Goal: Download file/media

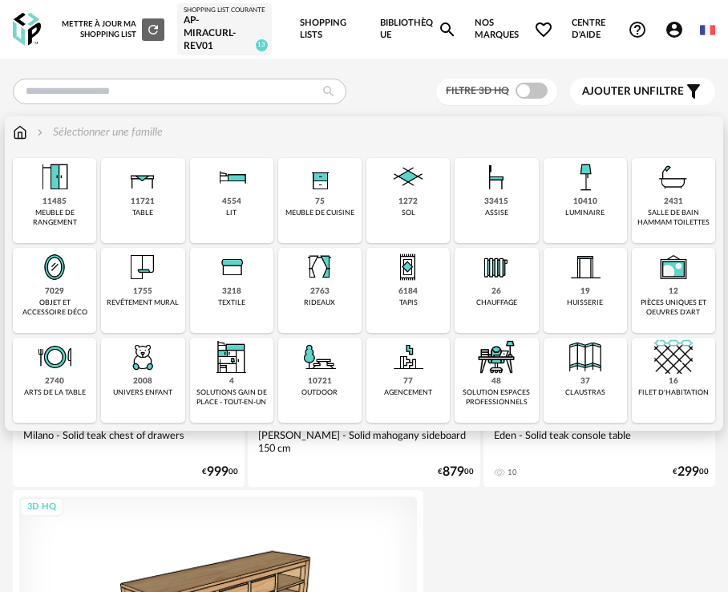
click at [73, 215] on div "11485 meuble de rangement" at bounding box center [54, 200] width 83 height 85
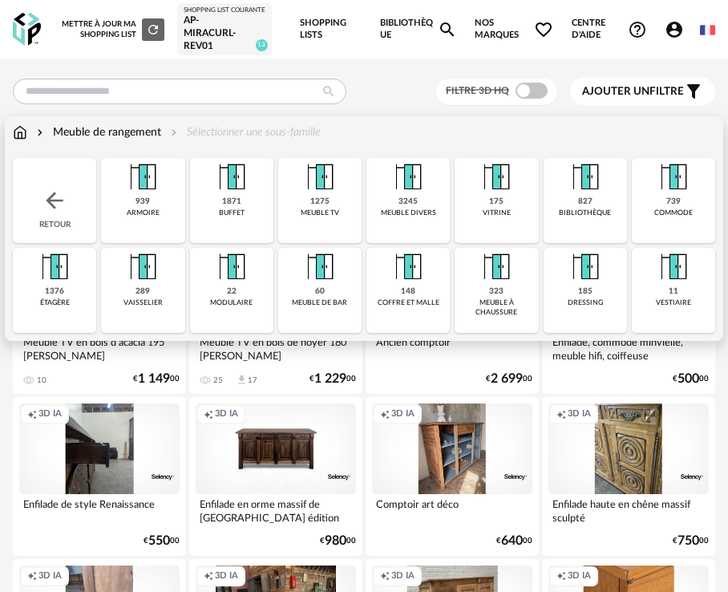
click at [343, 304] on div "60 meuble de bar" at bounding box center [319, 290] width 83 height 85
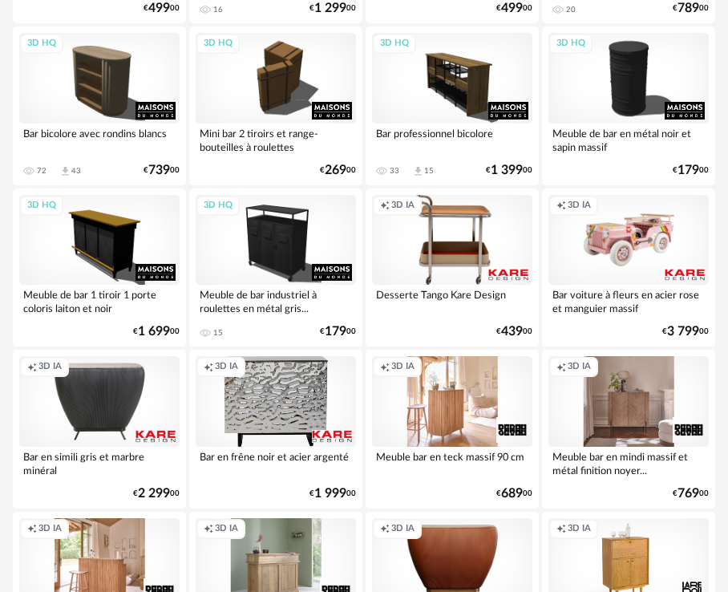
scroll to position [696, 0]
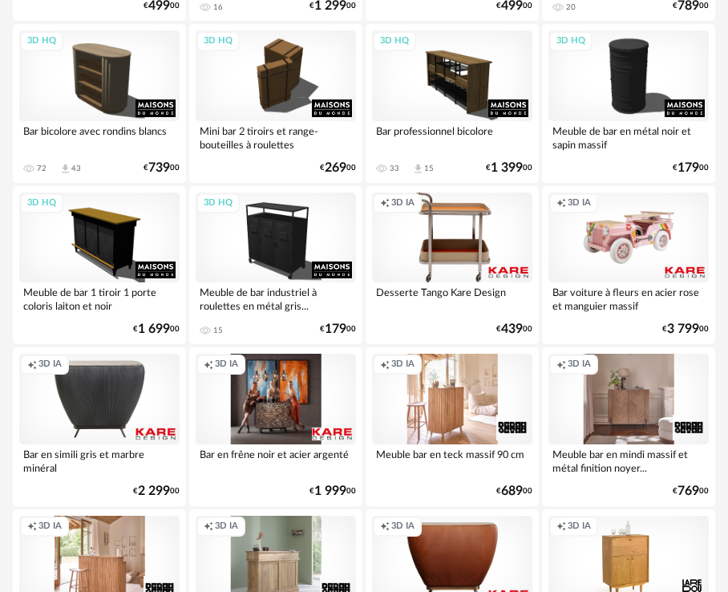
click at [266, 420] on div "Creation icon 3D IA" at bounding box center [276, 399] width 160 height 91
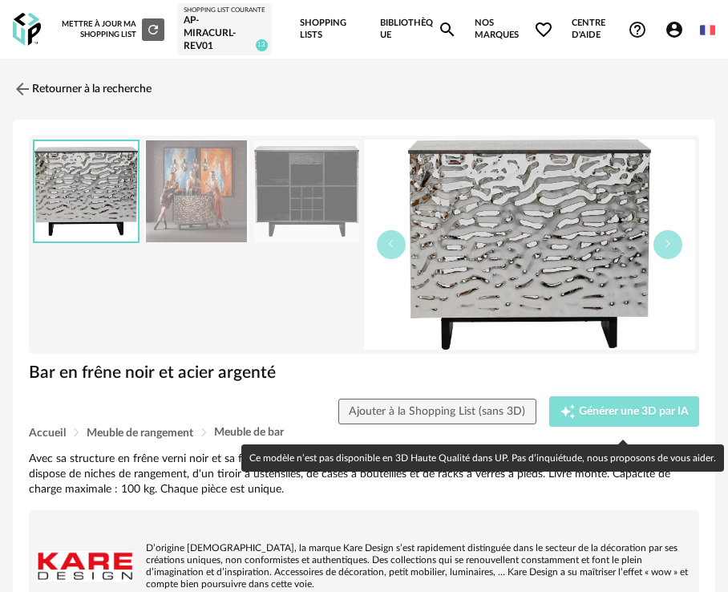
click at [596, 408] on button "Creation icon Générer une 3D par IA" at bounding box center [625, 411] width 151 height 30
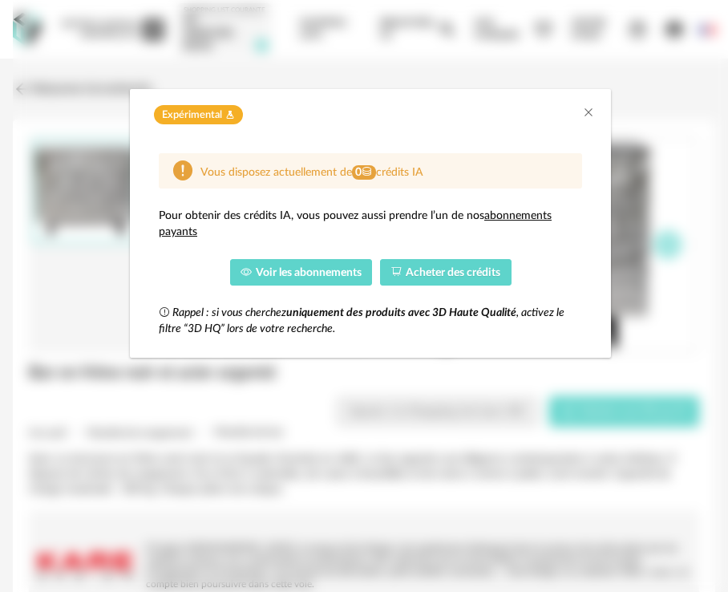
click at [279, 274] on span "Voir les abonnements" at bounding box center [309, 272] width 106 height 11
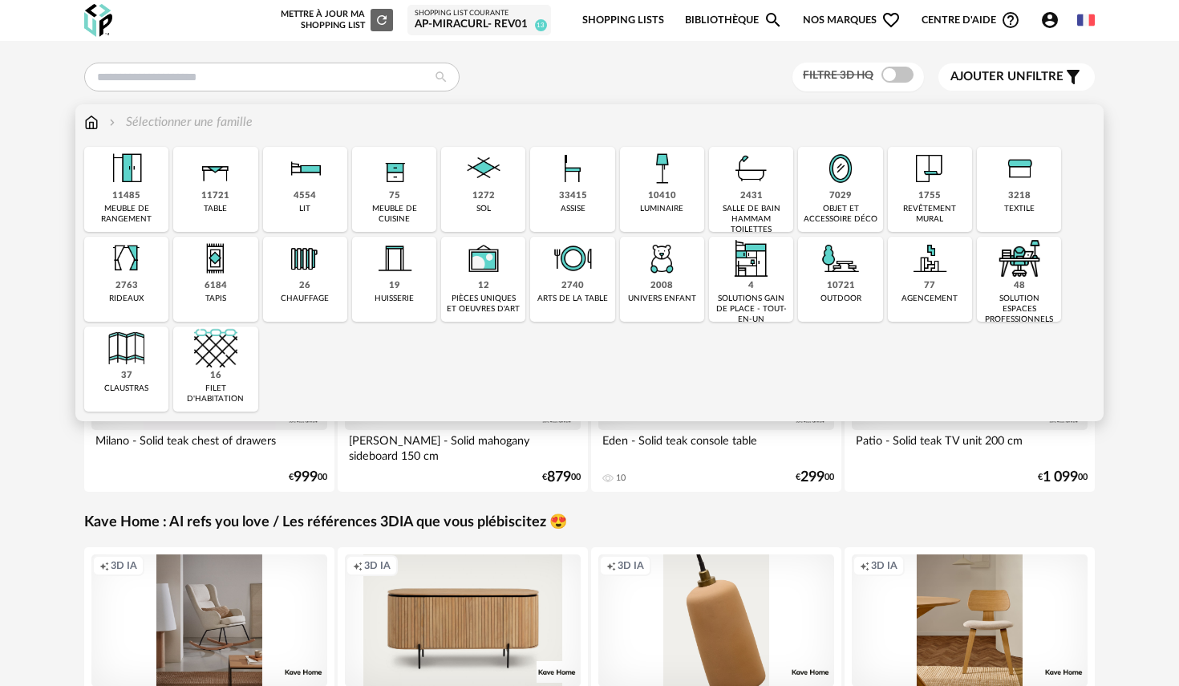
click at [557, 188] on img at bounding box center [572, 168] width 43 height 43
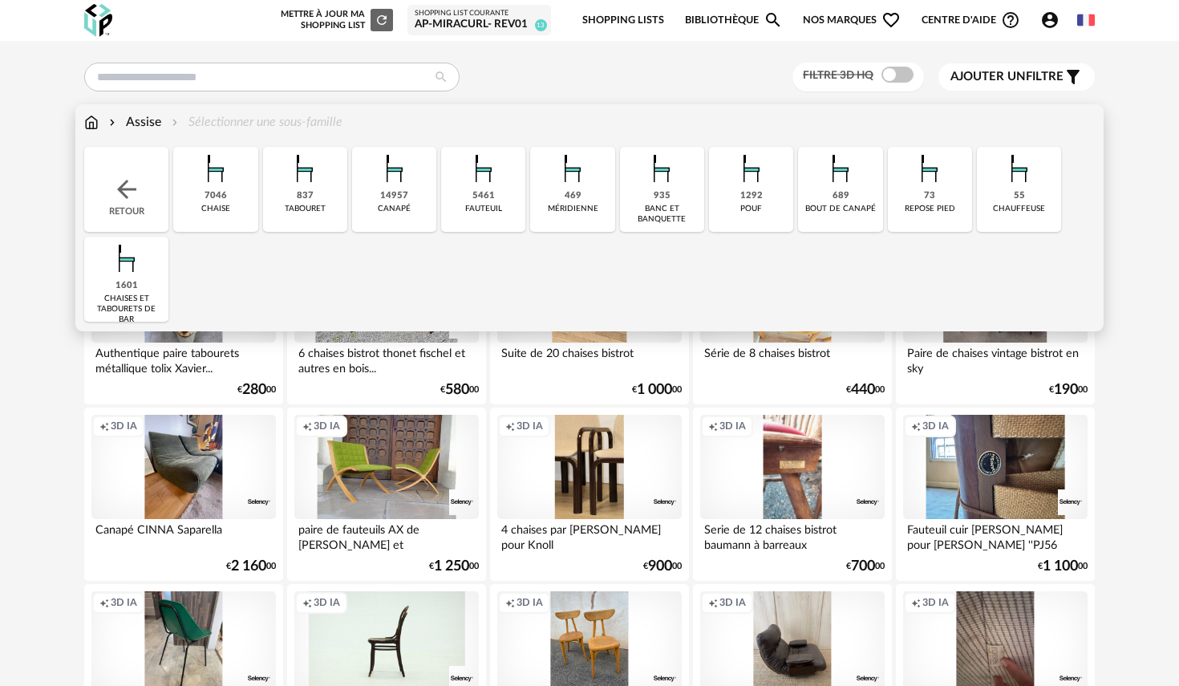
click at [728, 184] on img at bounding box center [751, 168] width 43 height 43
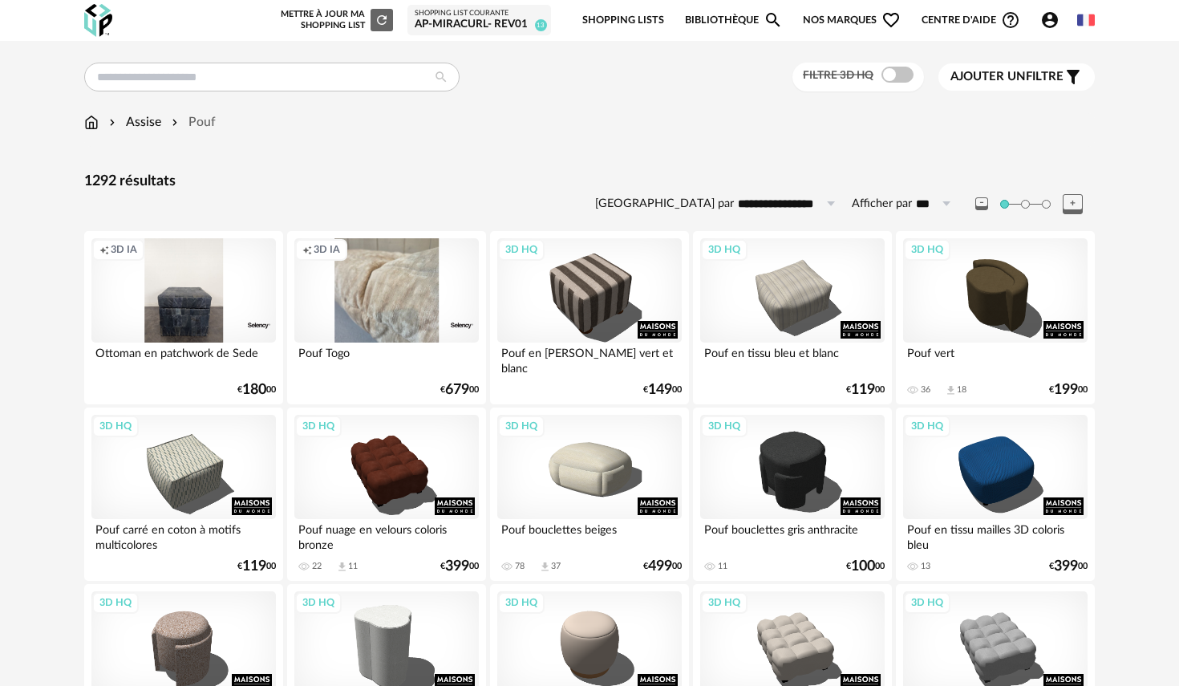
click at [728, 84] on div "Filtre 3D HQ" at bounding box center [859, 78] width 132 height 30
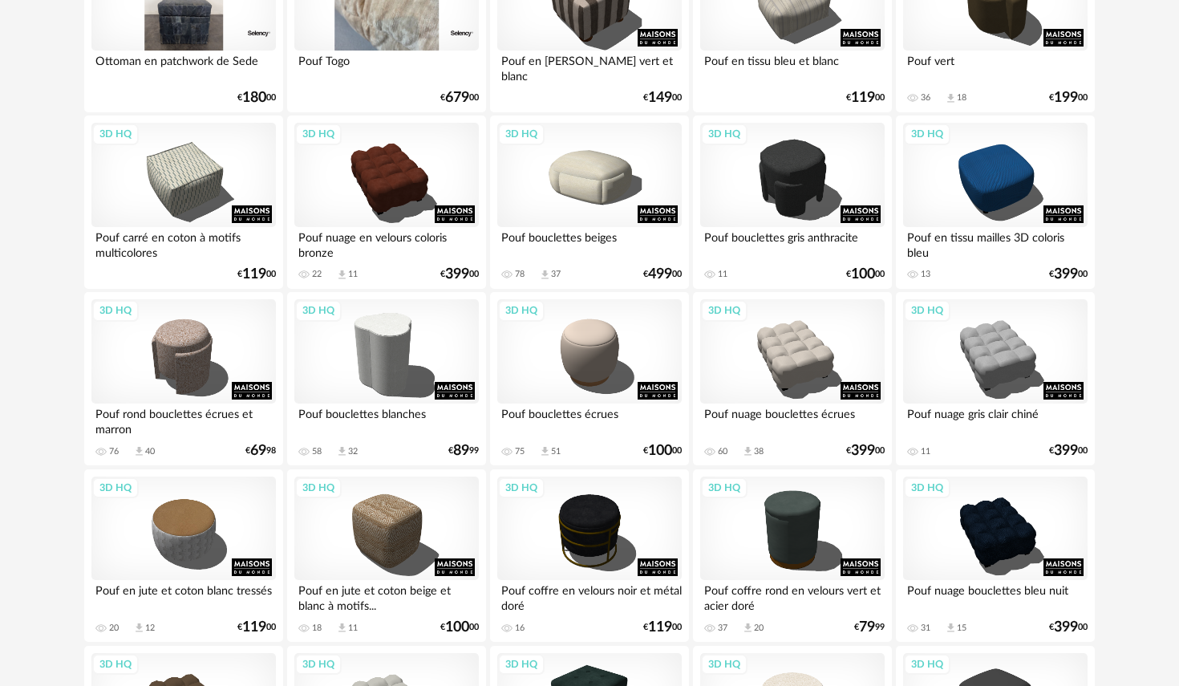
scroll to position [294, 0]
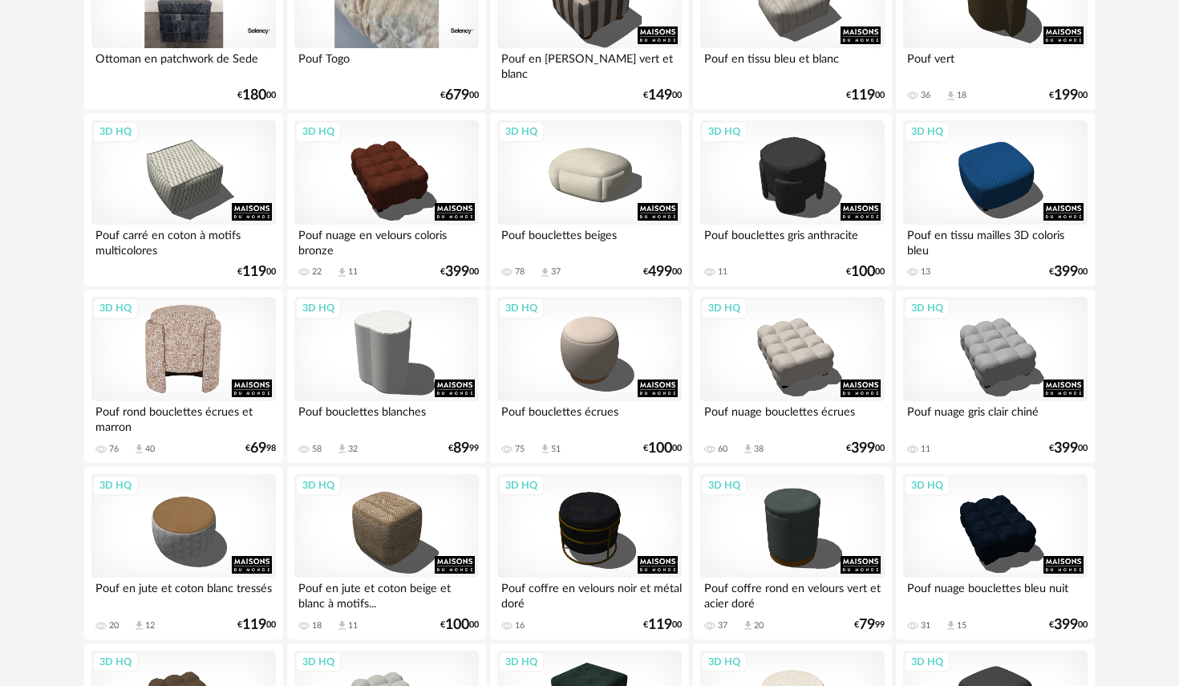
click at [208, 331] on div "3D HQ" at bounding box center [183, 349] width 185 height 104
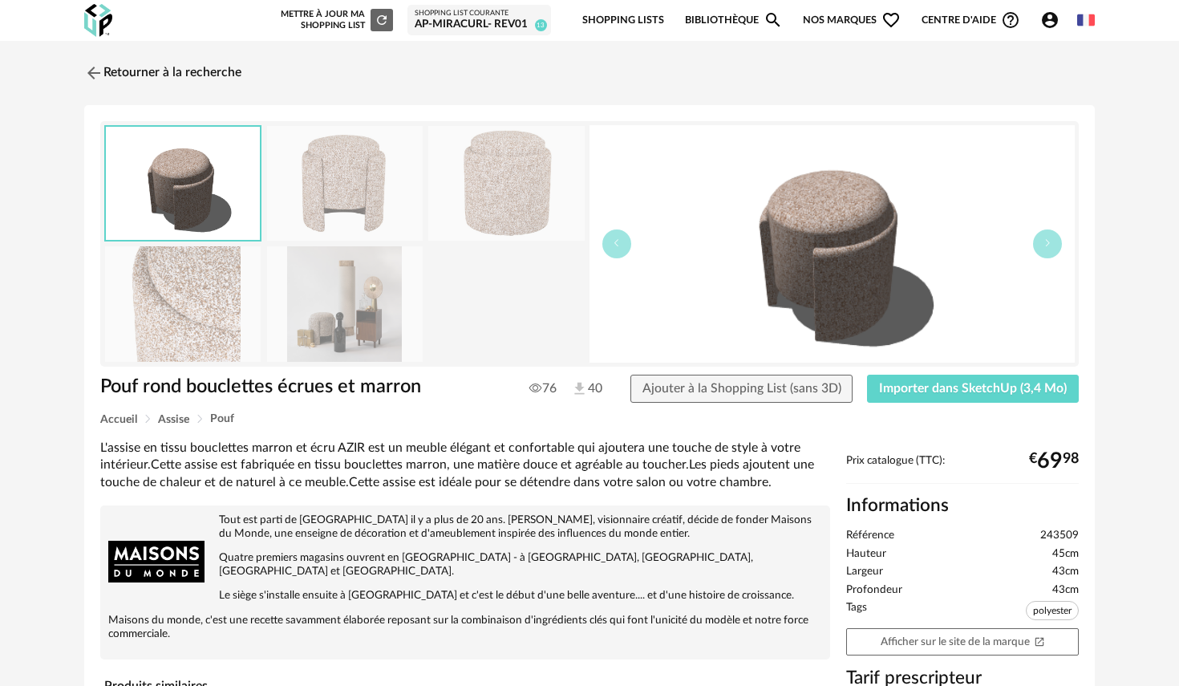
click at [322, 298] on img at bounding box center [345, 303] width 156 height 115
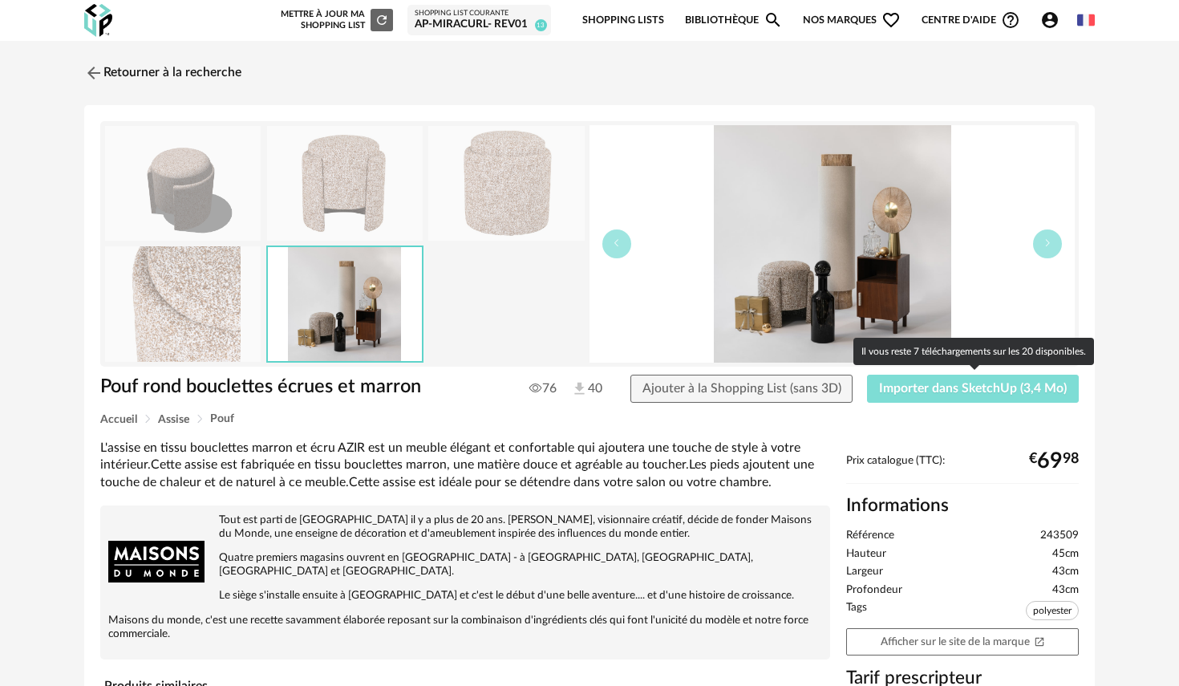
click at [728, 402] on button "Importer dans SketchUp (3,4 Mo)" at bounding box center [973, 389] width 212 height 29
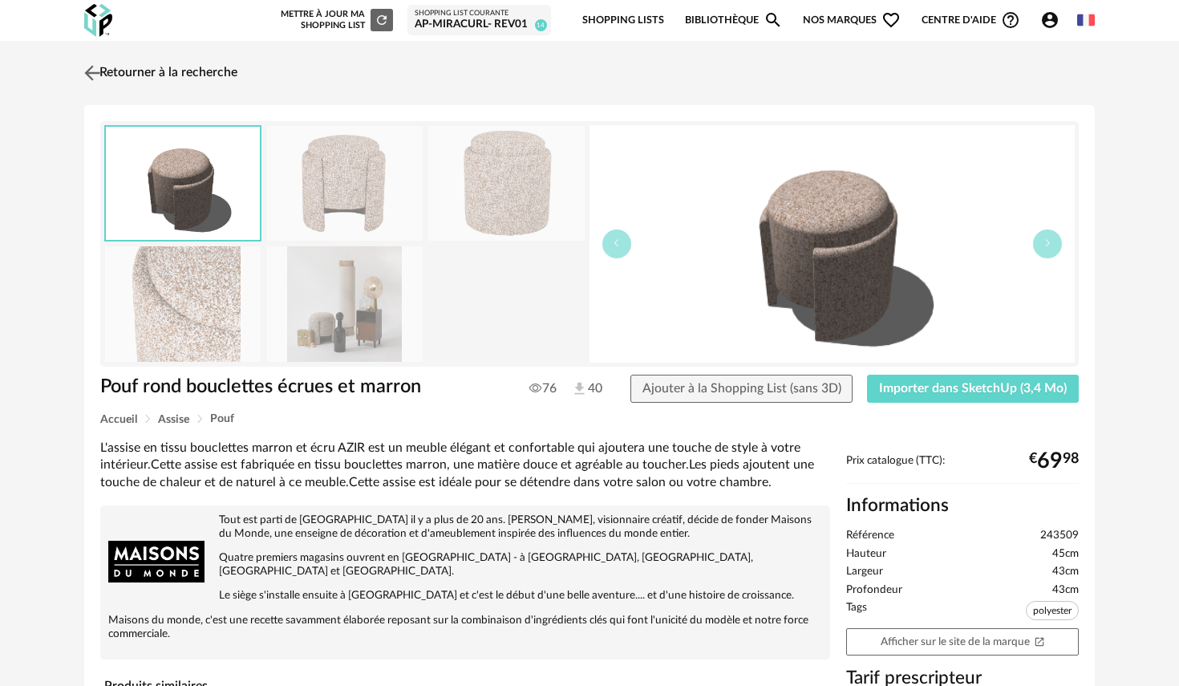
click at [95, 68] on img at bounding box center [92, 72] width 23 height 23
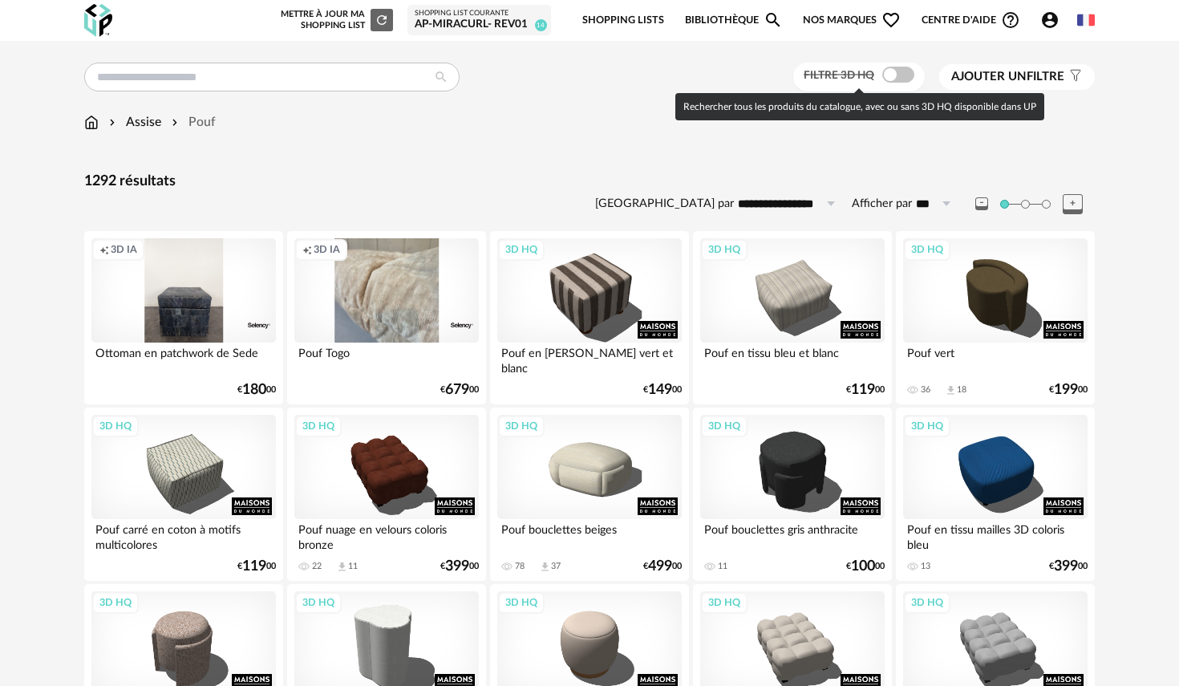
click at [854, 91] on div at bounding box center [859, 90] width 10 height 5
click at [905, 74] on span at bounding box center [898, 75] width 32 height 16
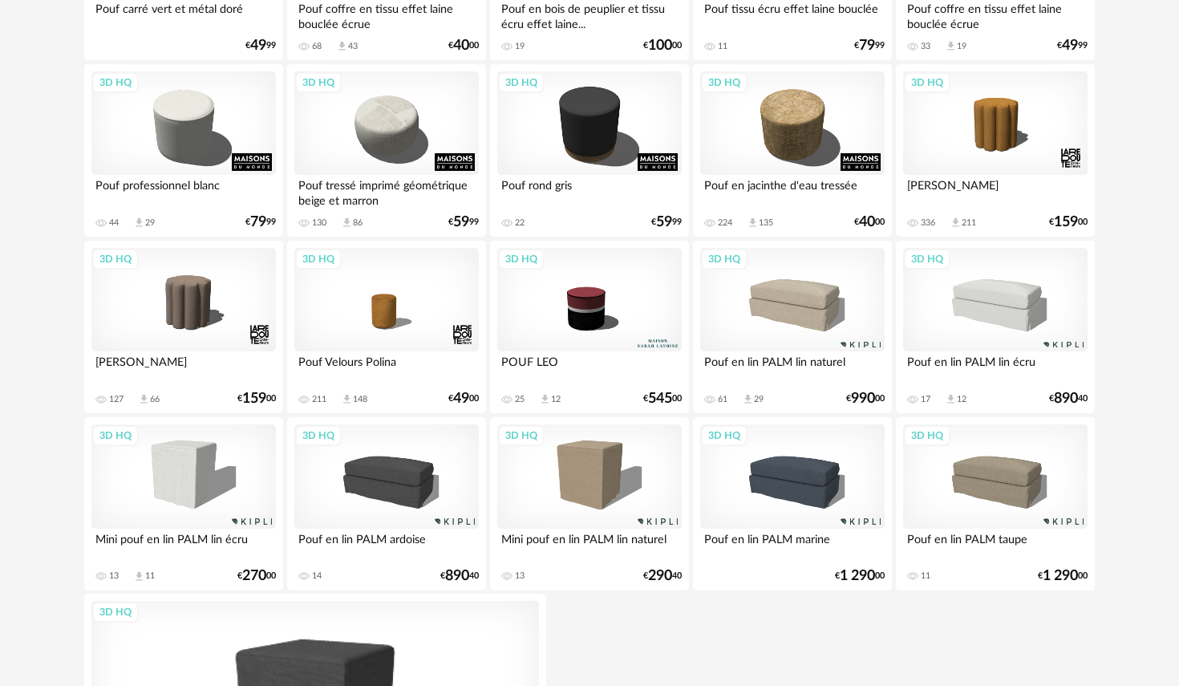
scroll to position [1063, 0]
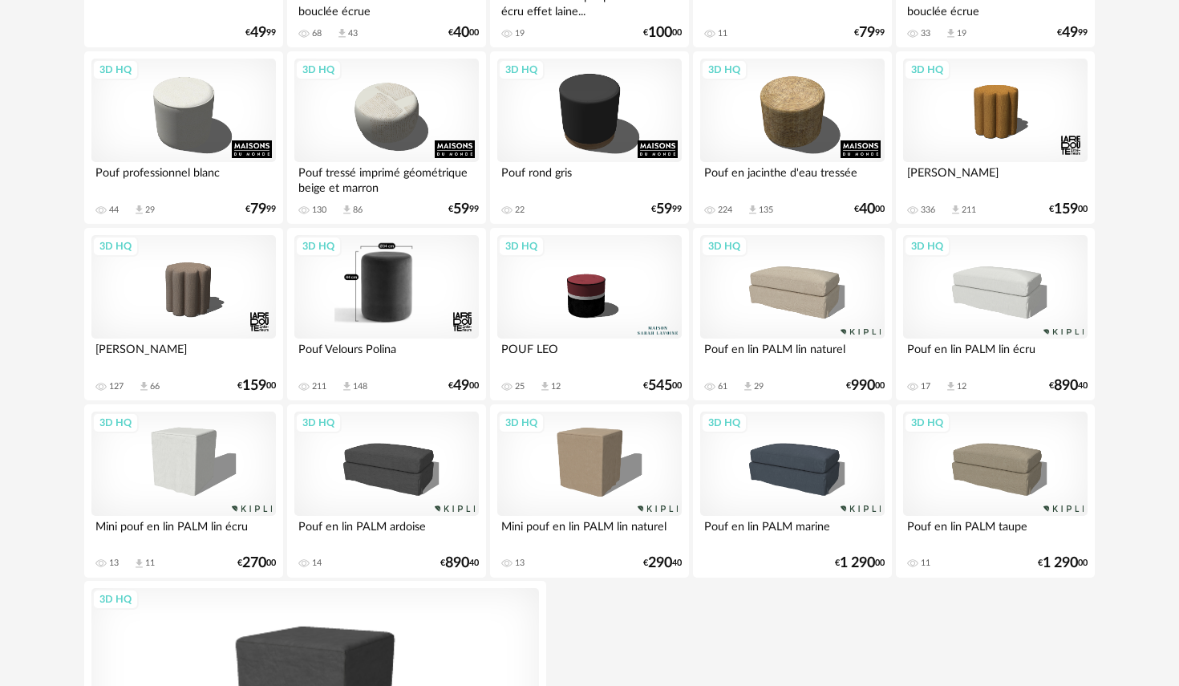
click at [371, 318] on div "3D HQ" at bounding box center [386, 287] width 185 height 104
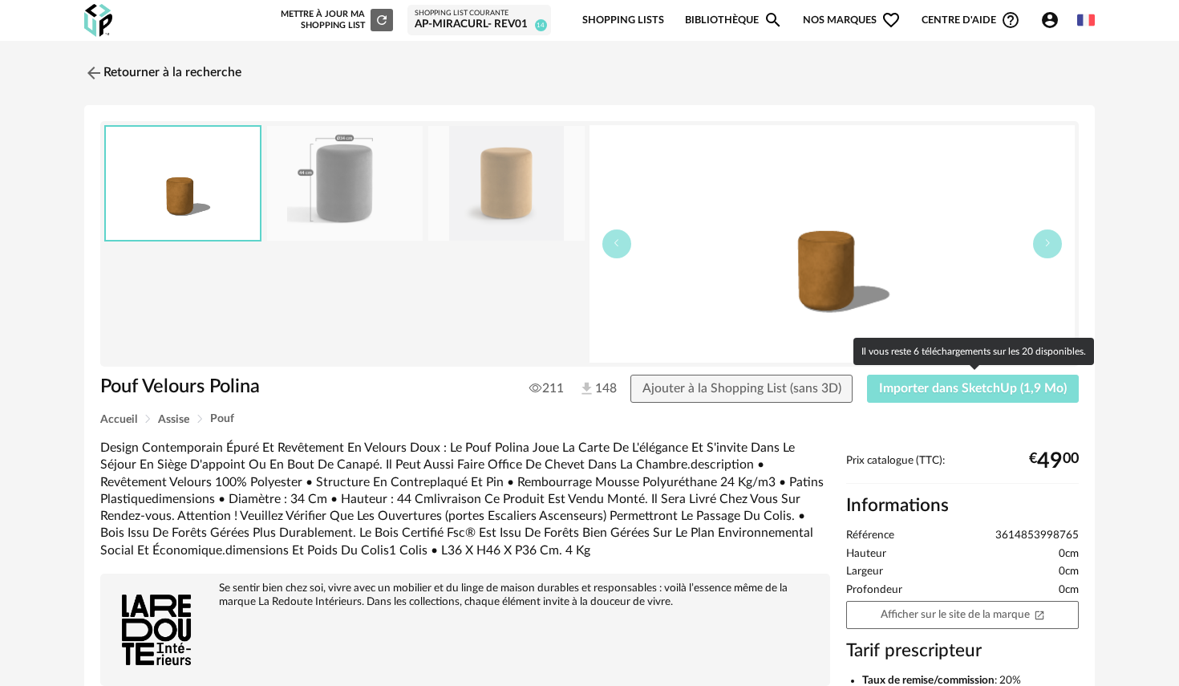
click at [916, 395] on span "Importer dans SketchUp (1,9 Mo)" at bounding box center [973, 388] width 188 height 13
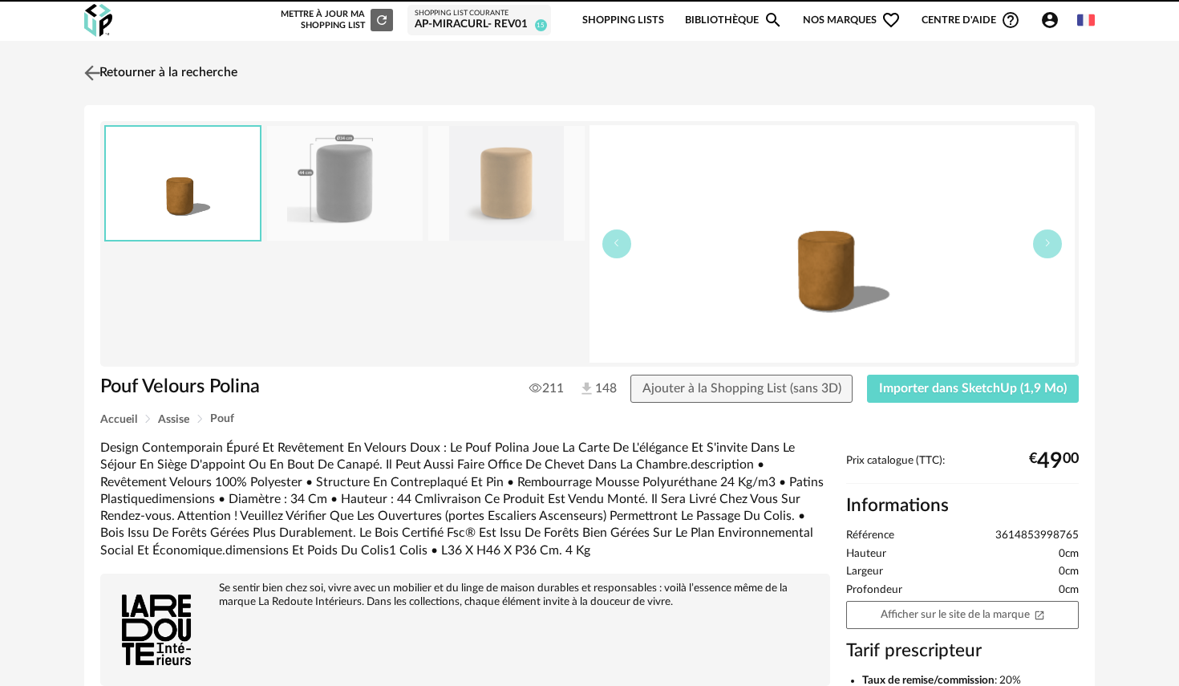
click at [99, 78] on img at bounding box center [92, 72] width 23 height 23
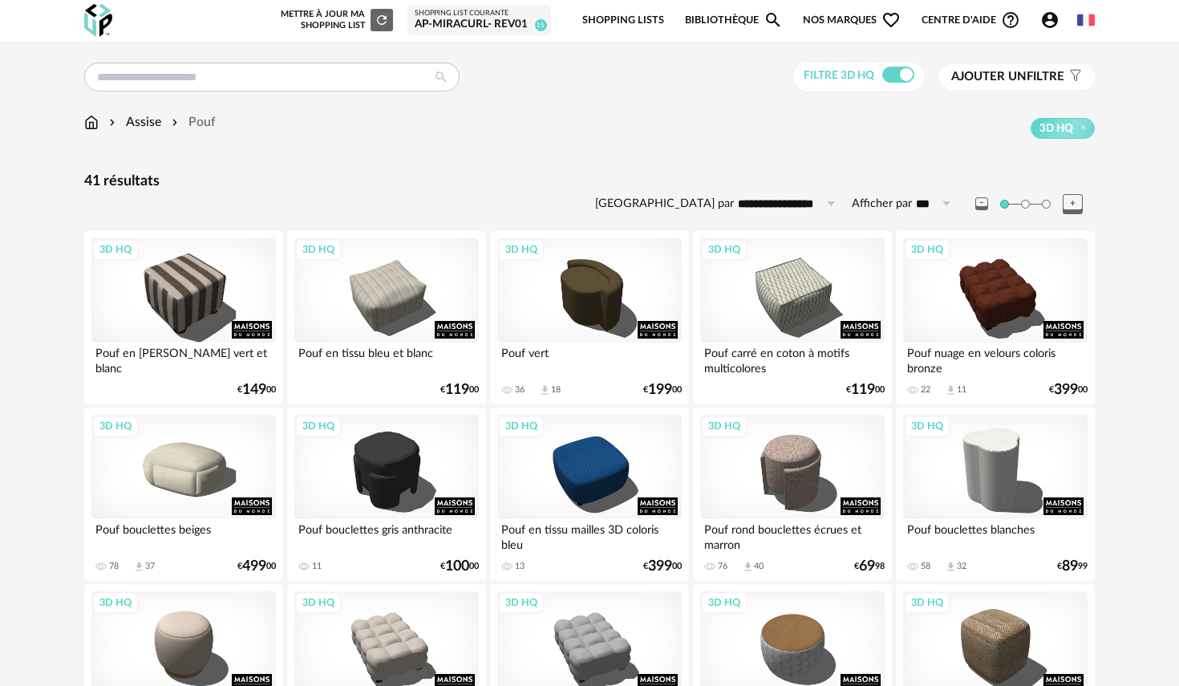
click at [150, 126] on div "Assise" at bounding box center [133, 122] width 55 height 18
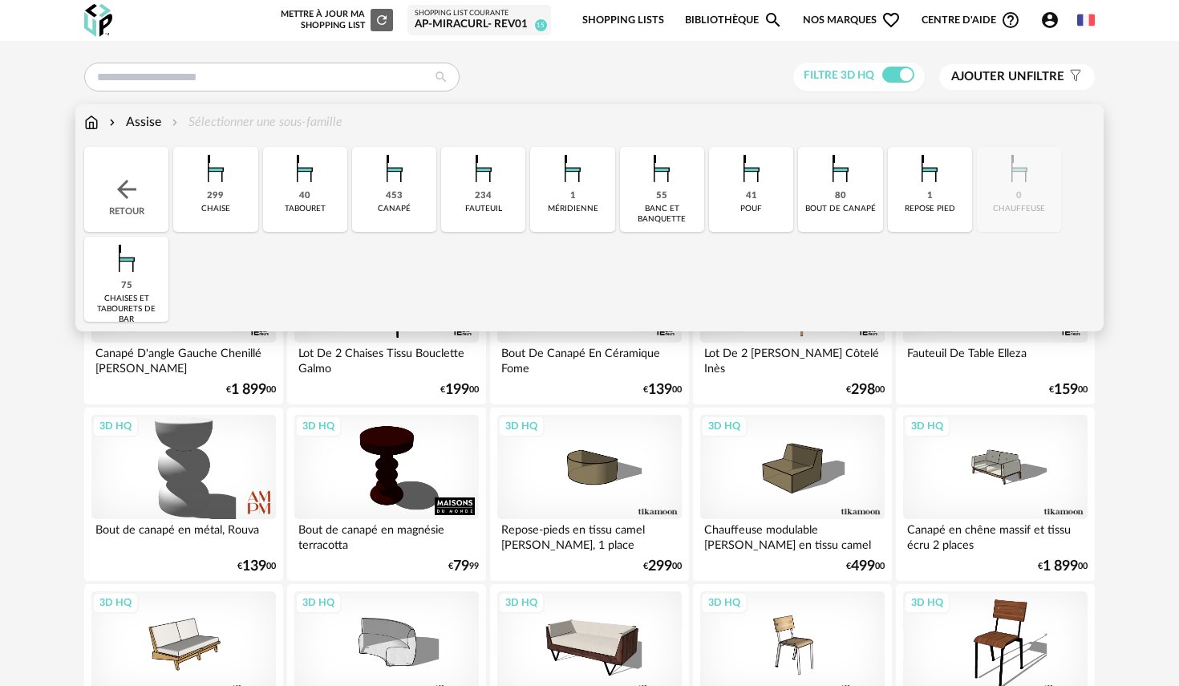
click at [486, 187] on img at bounding box center [483, 168] width 43 height 43
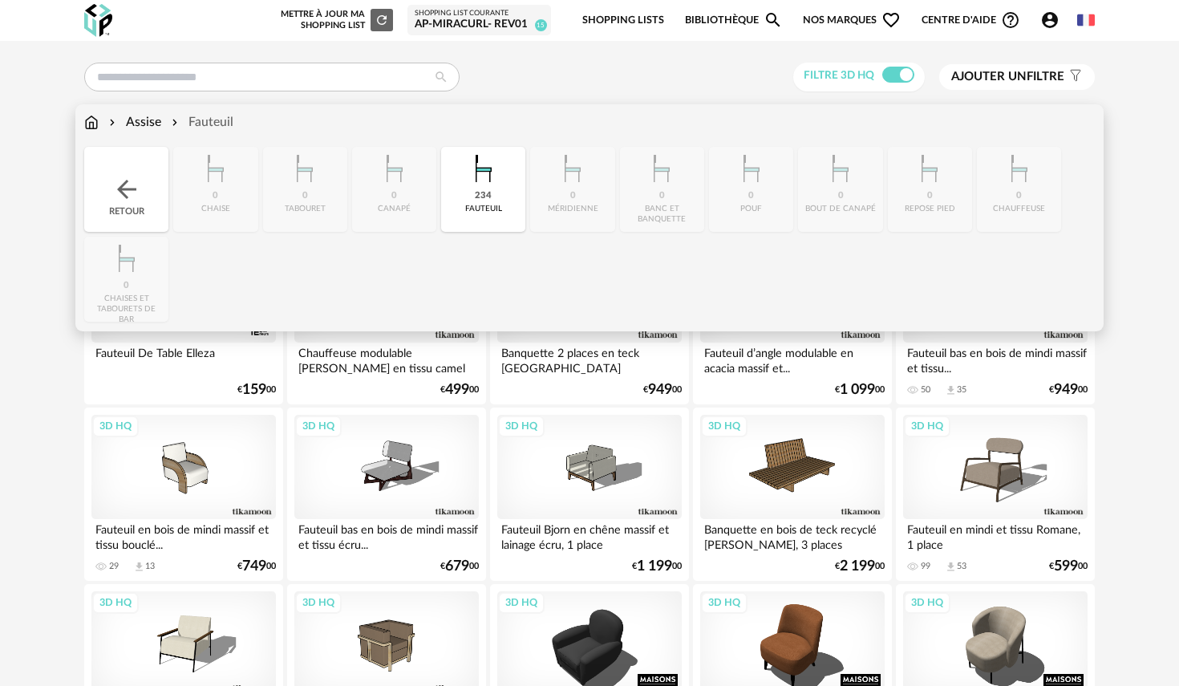
click at [486, 318] on div "Close icon Retour 0 chaise 0 tabouret 0 canapé 234 fauteuil 0 méridienne 0 banc…" at bounding box center [589, 234] width 1011 height 175
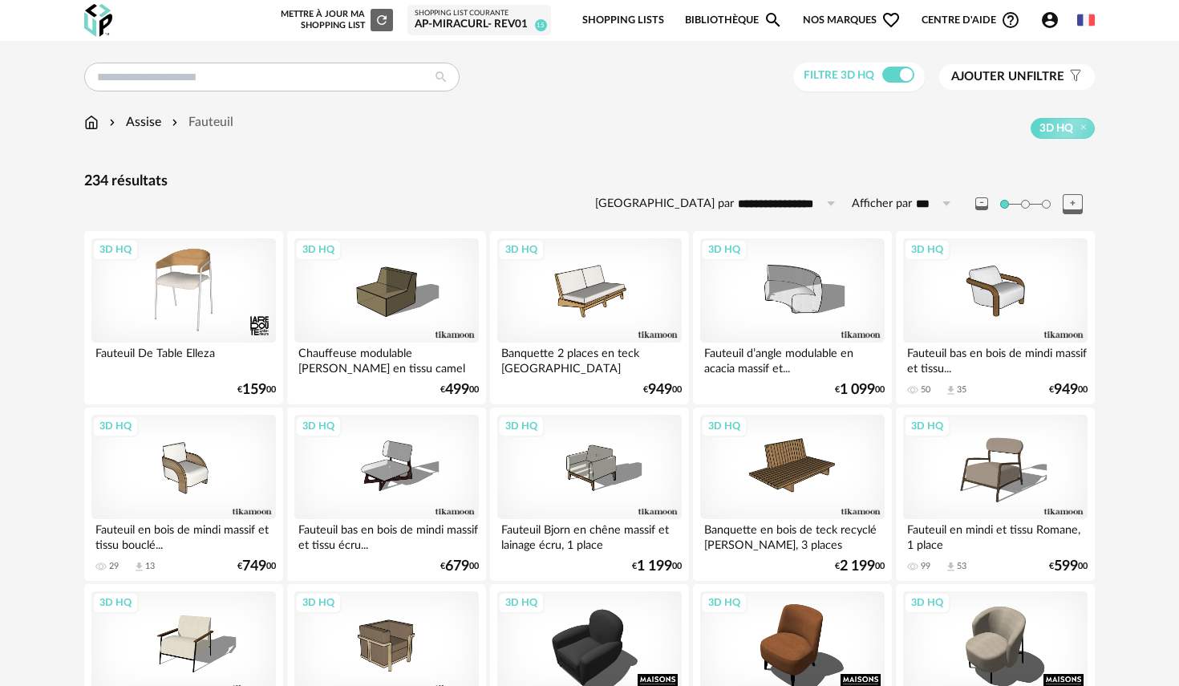
click at [631, 67] on div "Filtre 3D HQ Ajouter un filtre s Filter icon Filtrer par :" at bounding box center [589, 78] width 1011 height 30
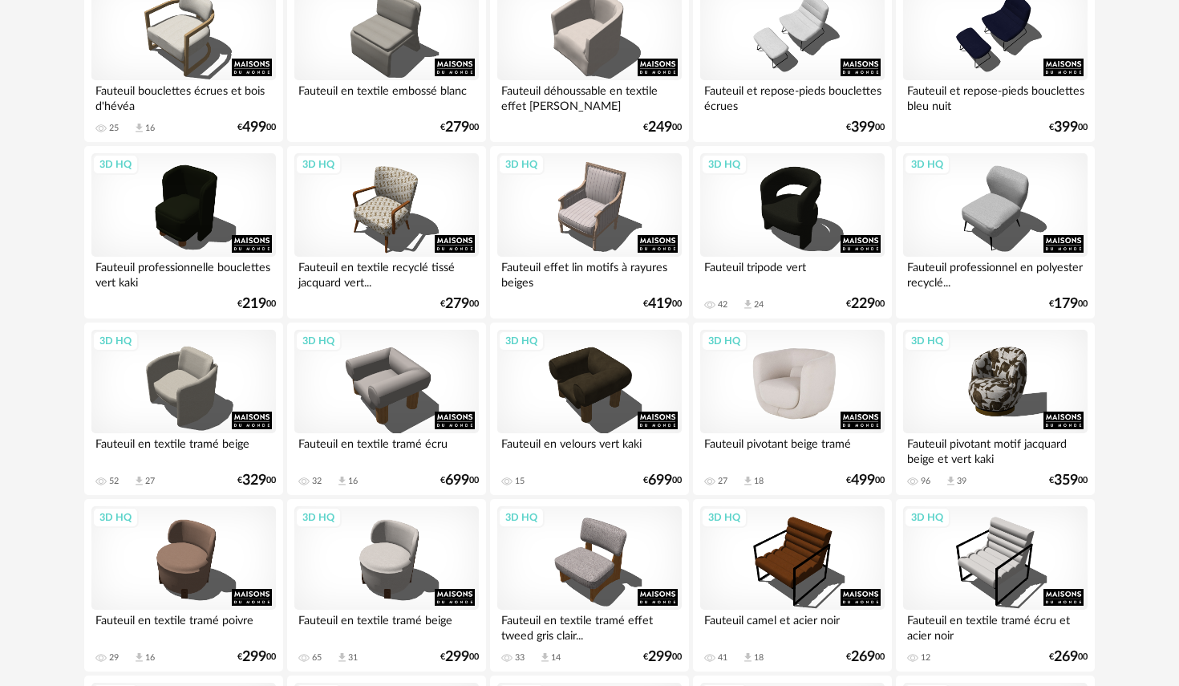
scroll to position [809, 0]
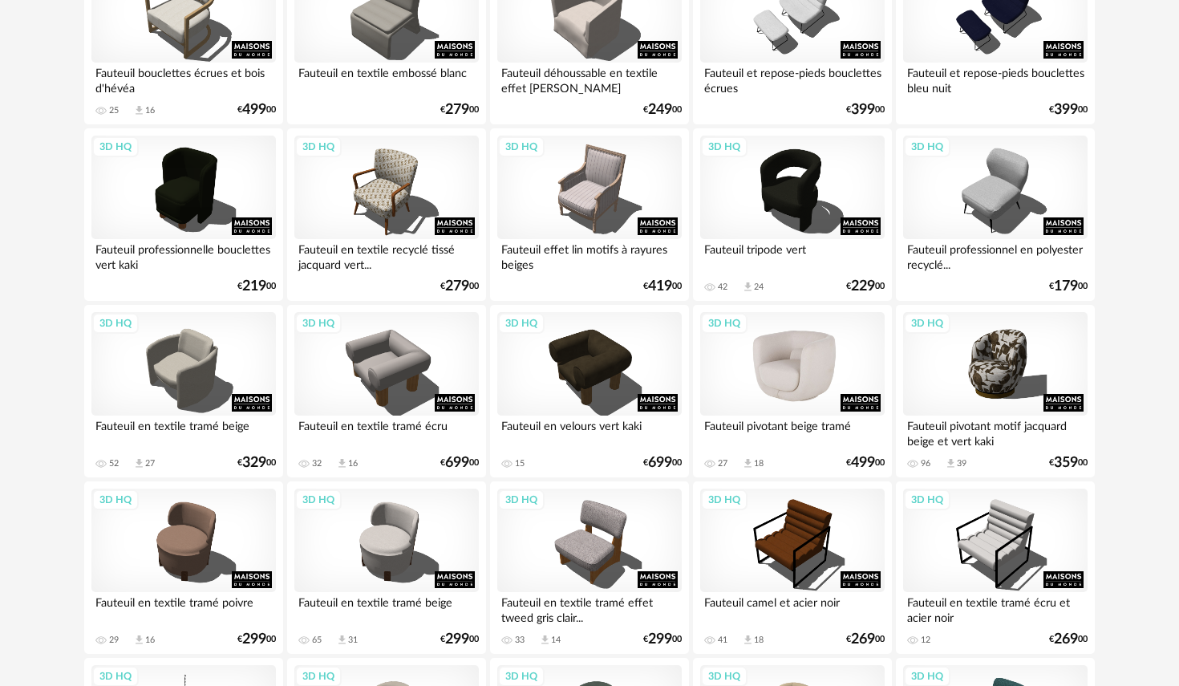
click at [793, 359] on div "3D HQ" at bounding box center [792, 364] width 185 height 104
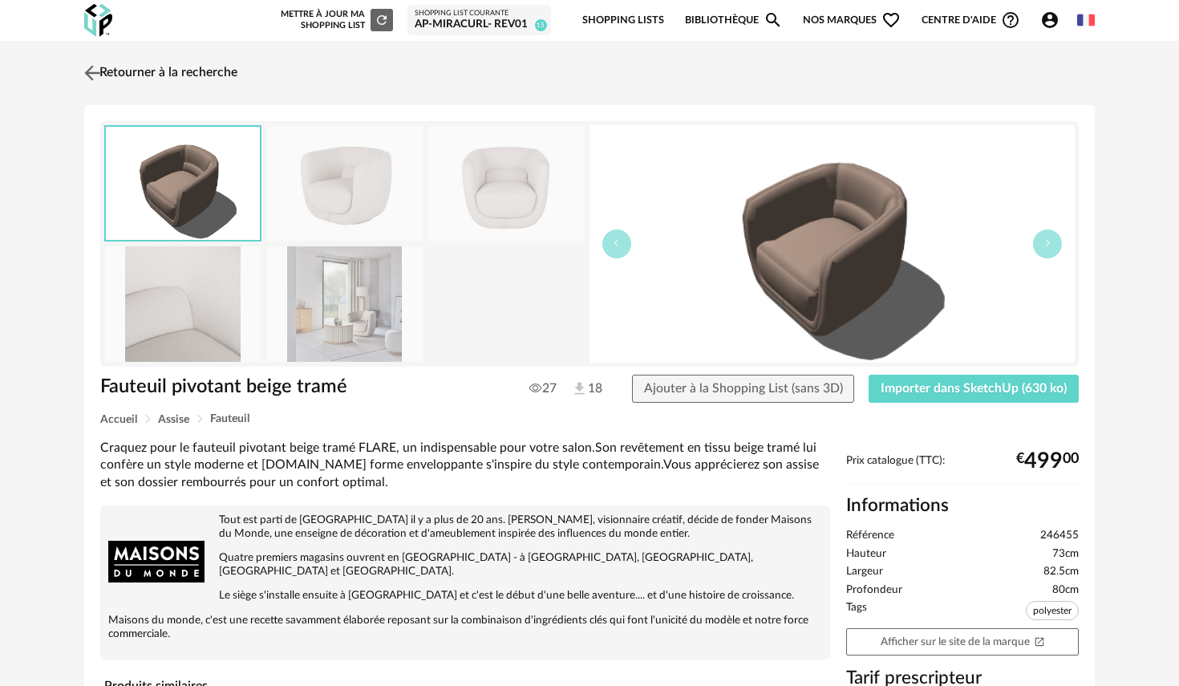
click at [84, 71] on img at bounding box center [92, 72] width 23 height 23
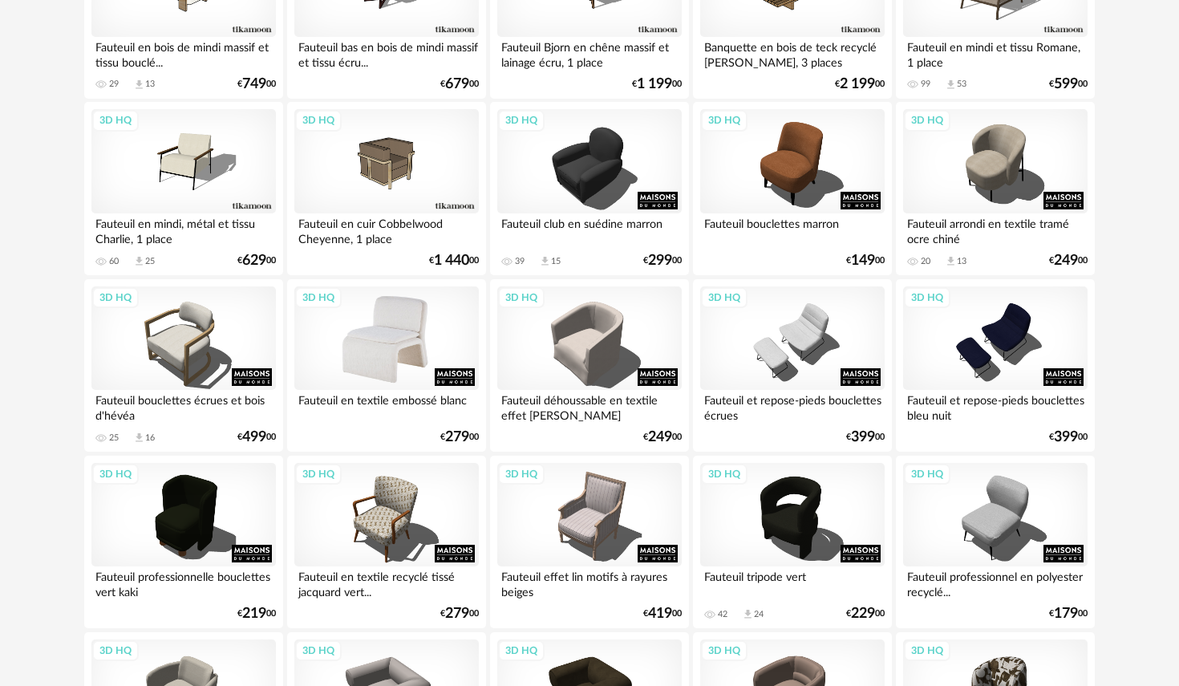
scroll to position [477, 0]
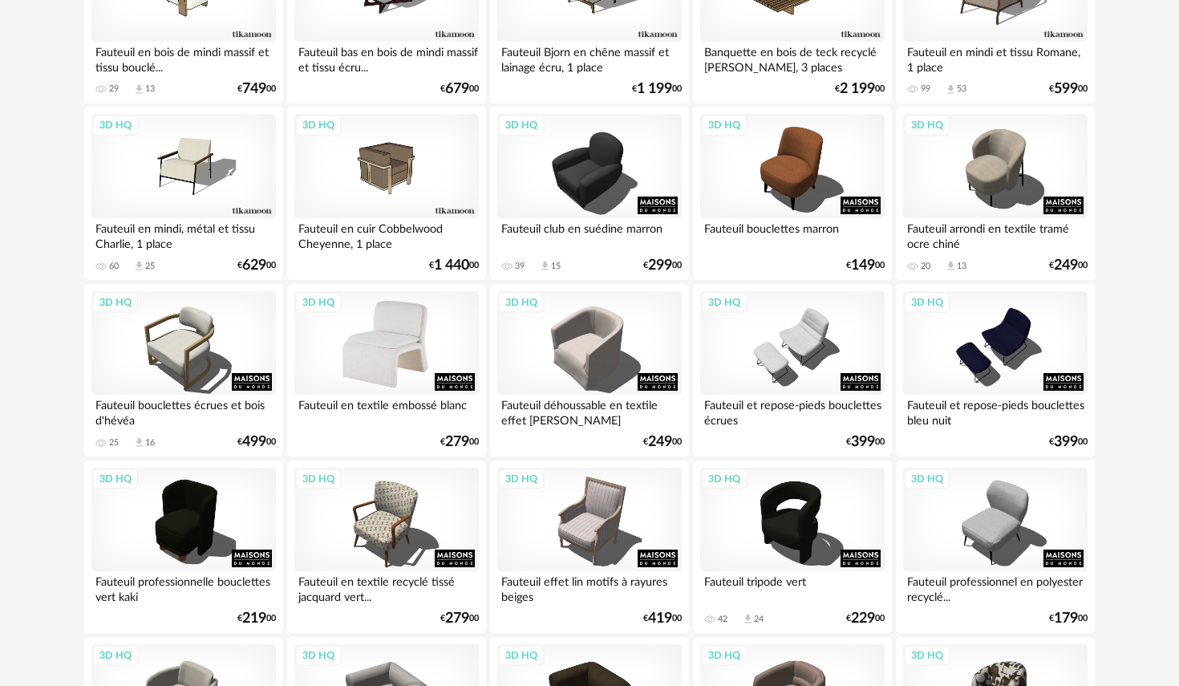
click at [399, 314] on div "3D HQ" at bounding box center [386, 343] width 185 height 104
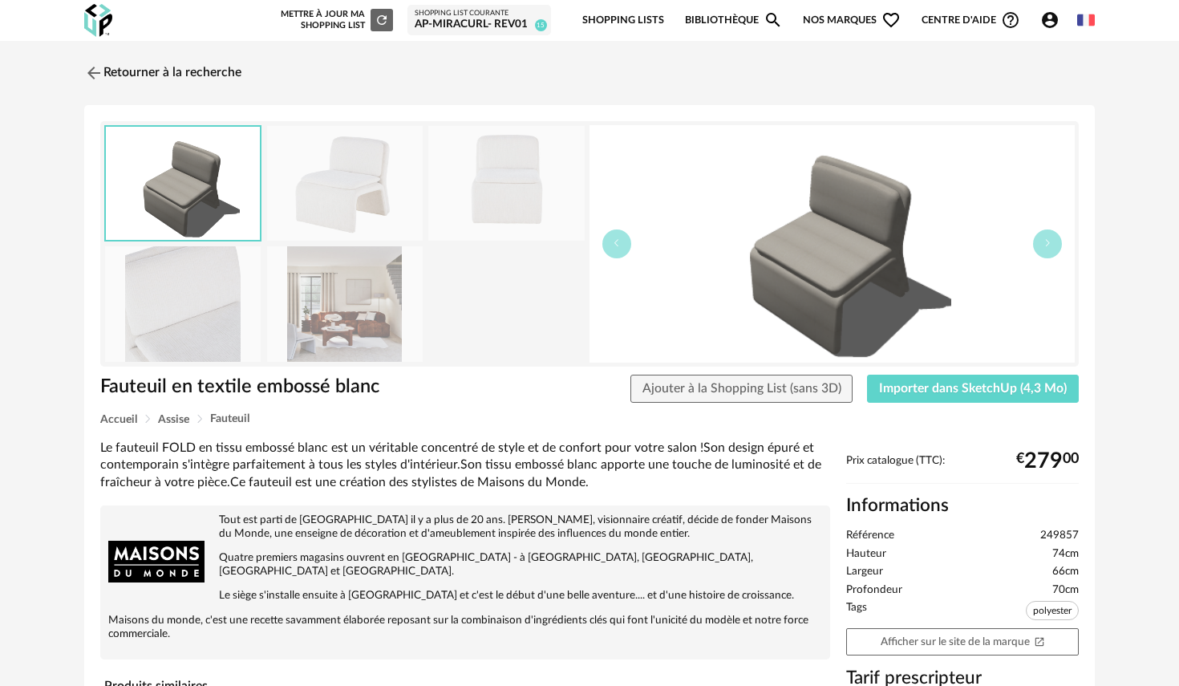
click at [331, 297] on img at bounding box center [345, 303] width 156 height 115
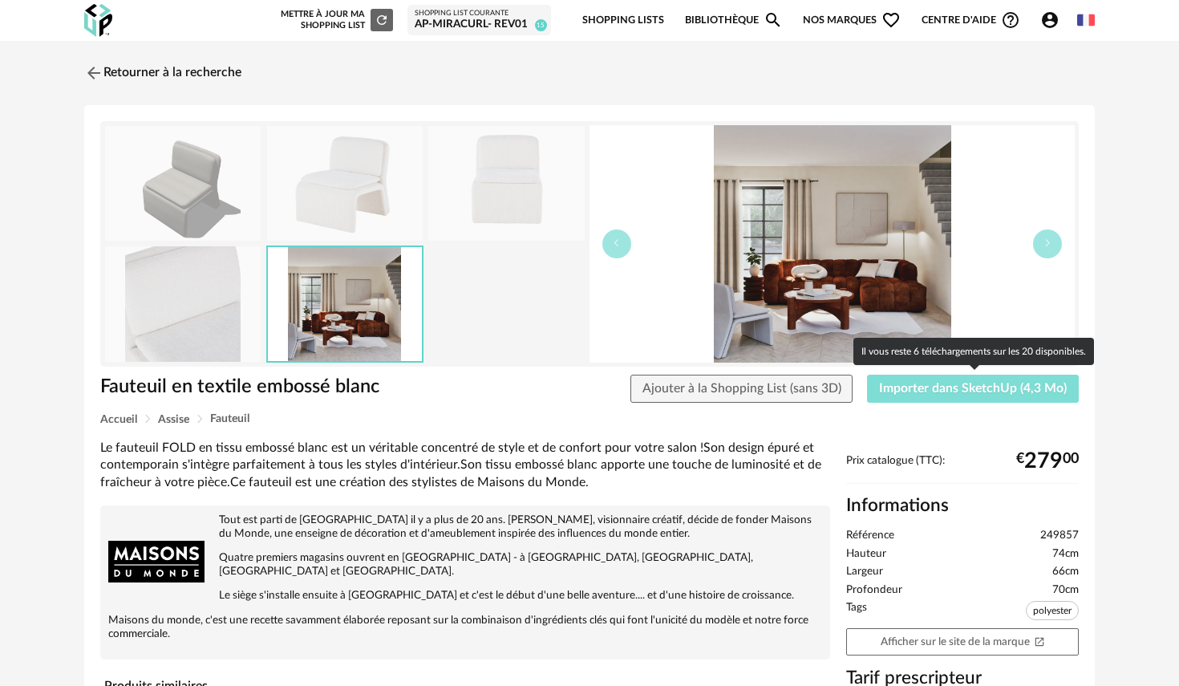
click at [1023, 391] on span "Importer dans SketchUp (4,3 Mo)" at bounding box center [973, 388] width 188 height 13
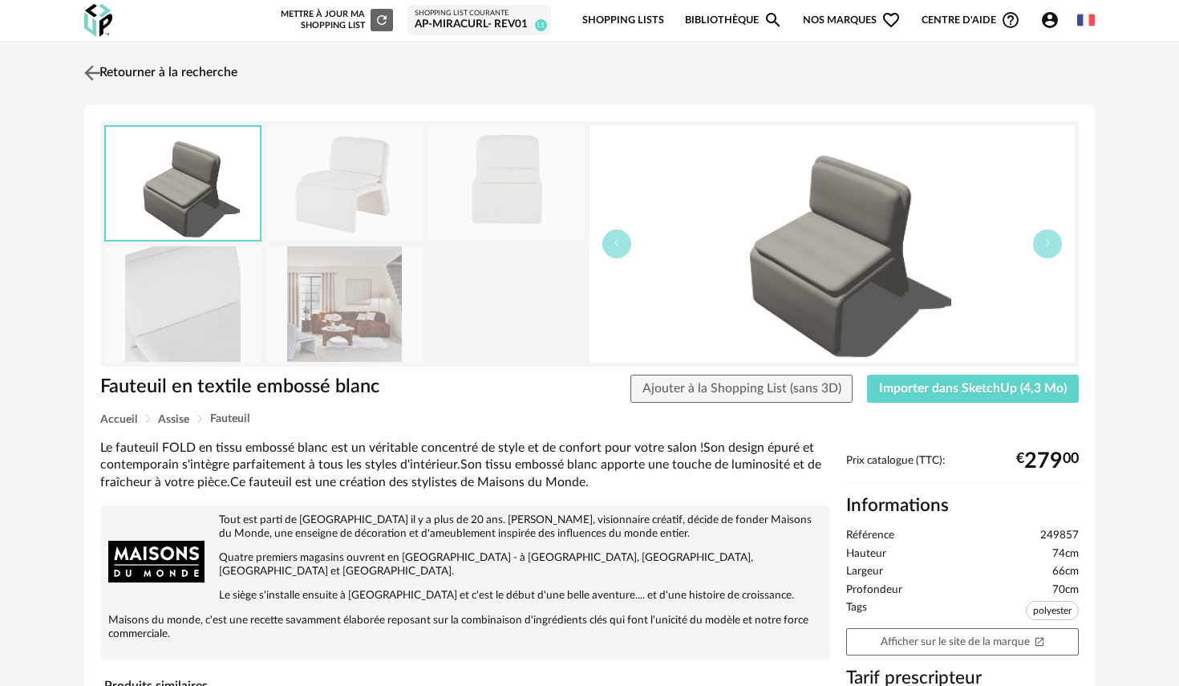
click at [87, 68] on img at bounding box center [92, 72] width 23 height 23
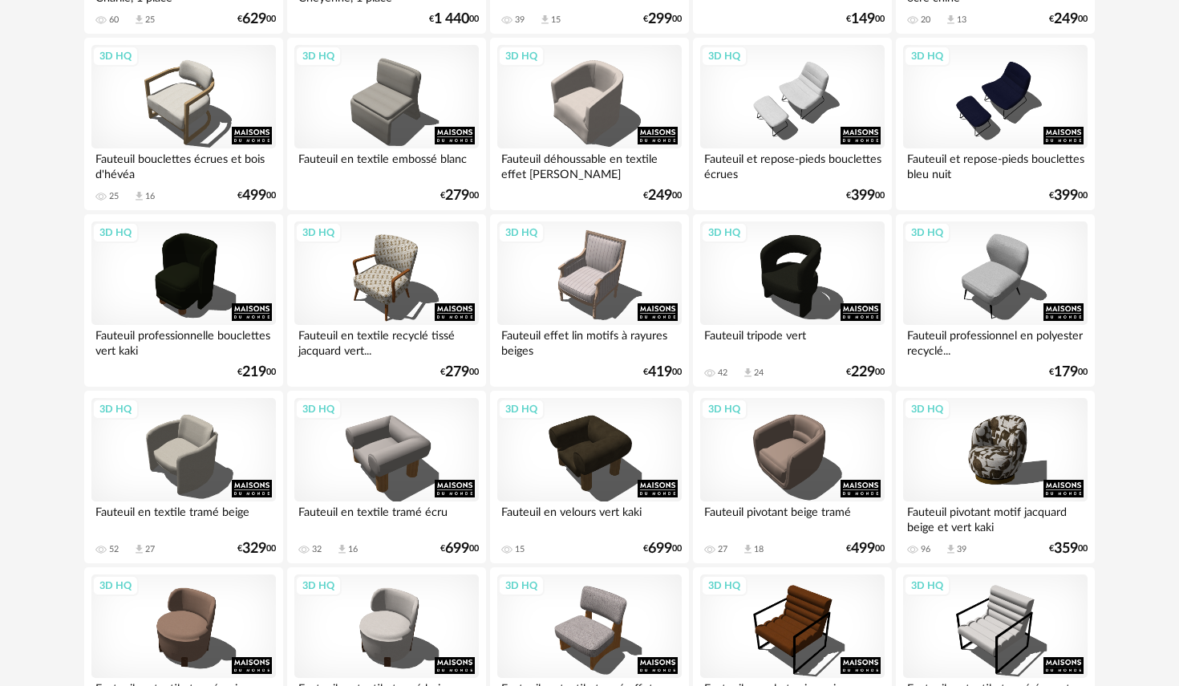
scroll to position [719, 0]
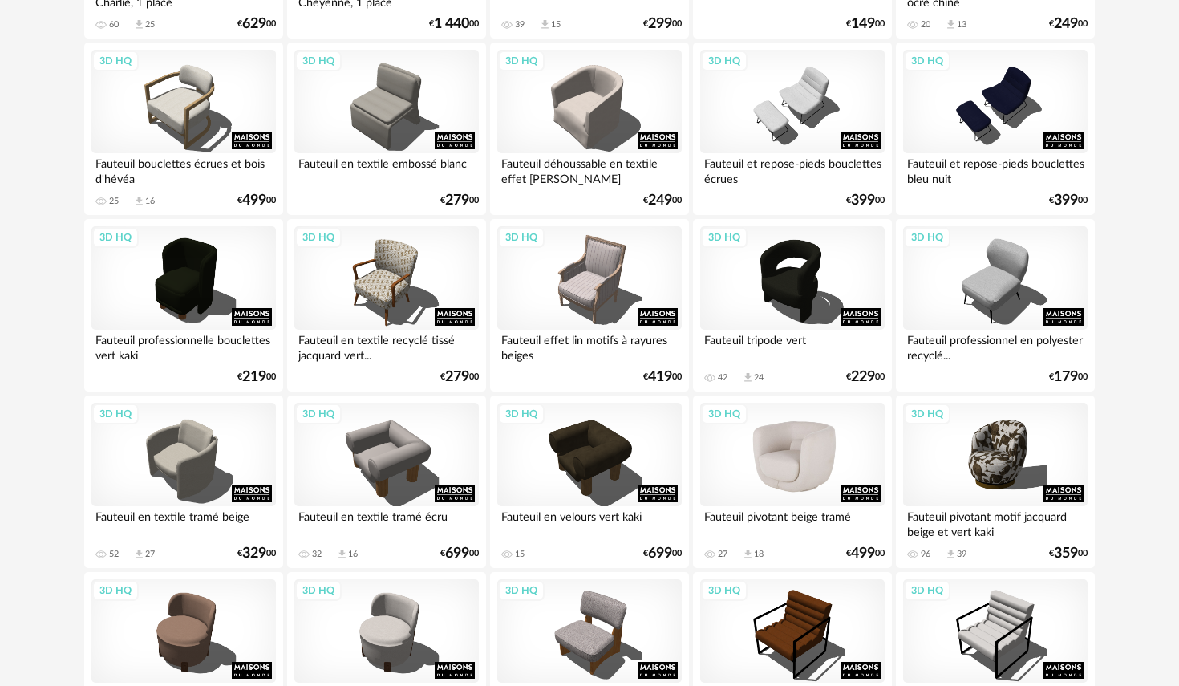
click at [805, 456] on div "3D HQ" at bounding box center [792, 455] width 185 height 104
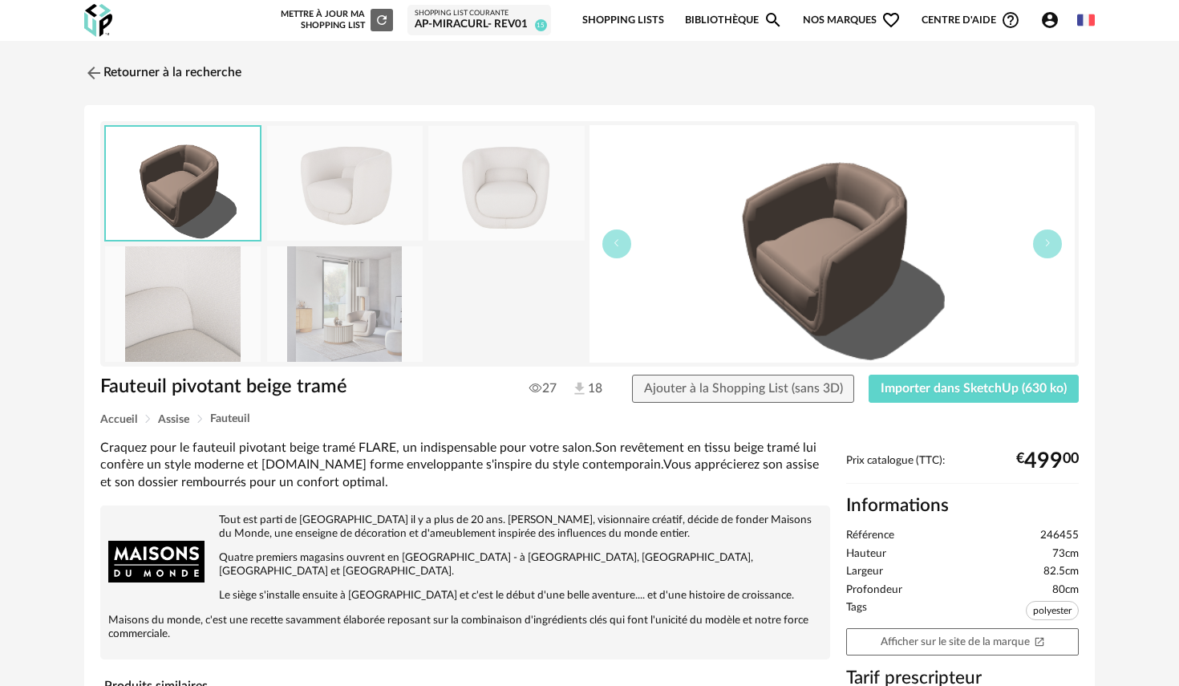
click at [408, 323] on img at bounding box center [345, 303] width 156 height 115
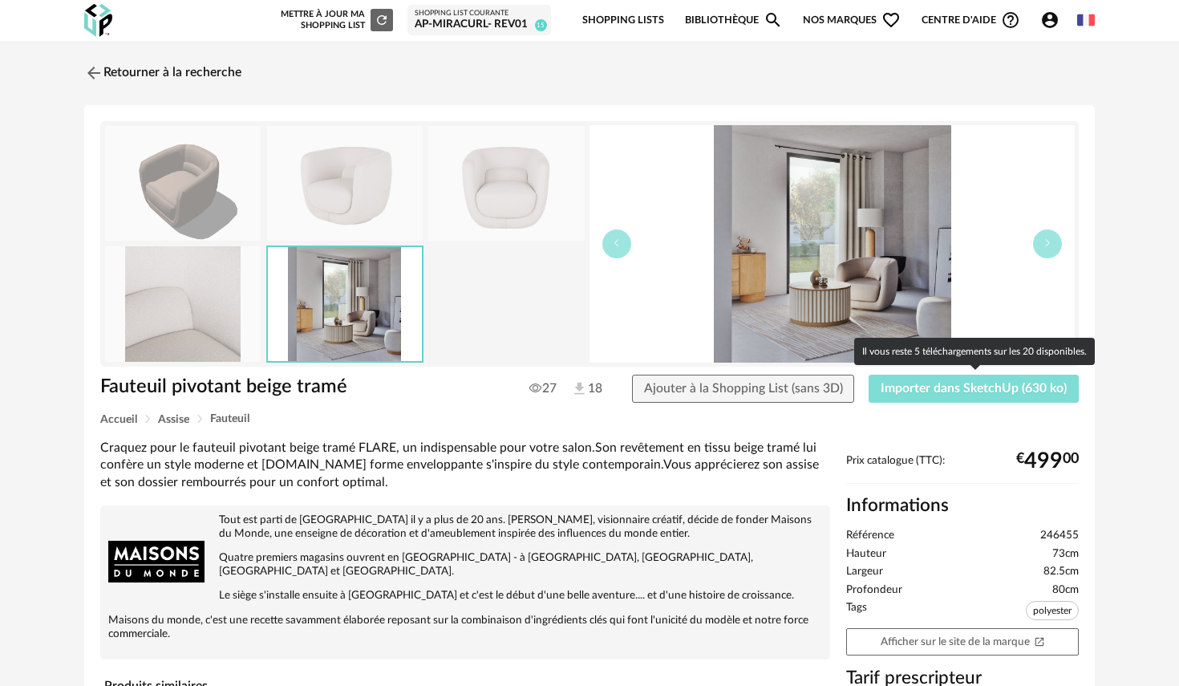
click at [998, 399] on button "Importer dans SketchUp (630 ko)" at bounding box center [974, 389] width 210 height 29
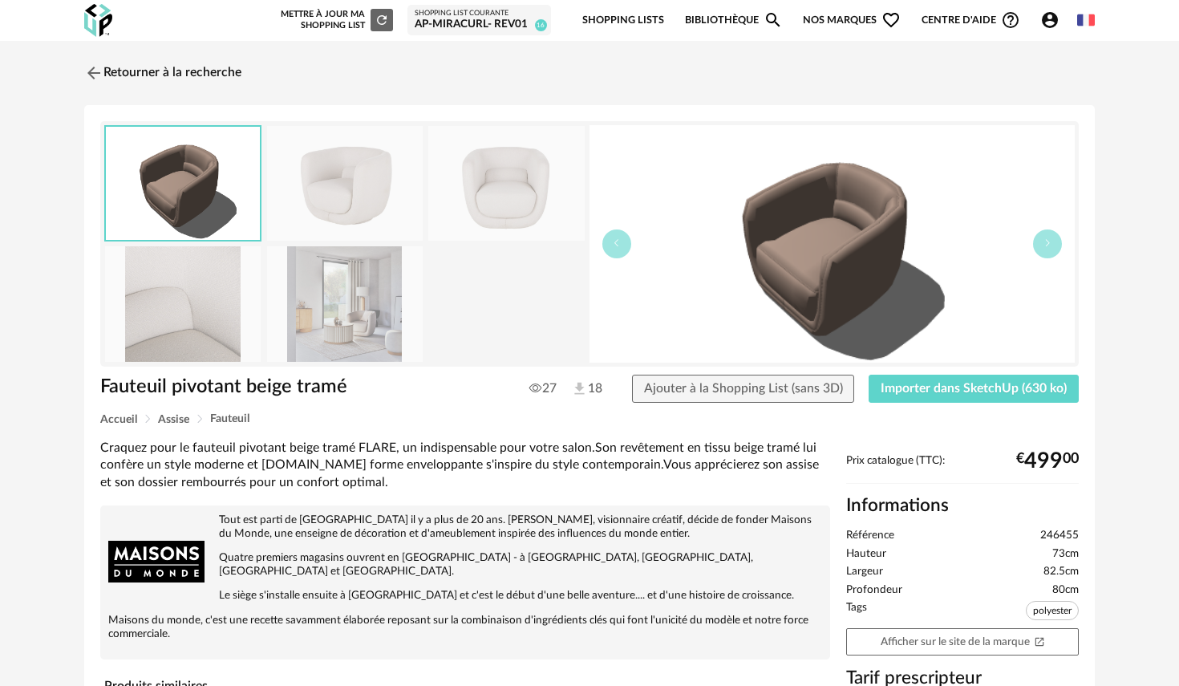
click at [509, 30] on div "AP-Miracurl- REV01" at bounding box center [479, 25] width 129 height 14
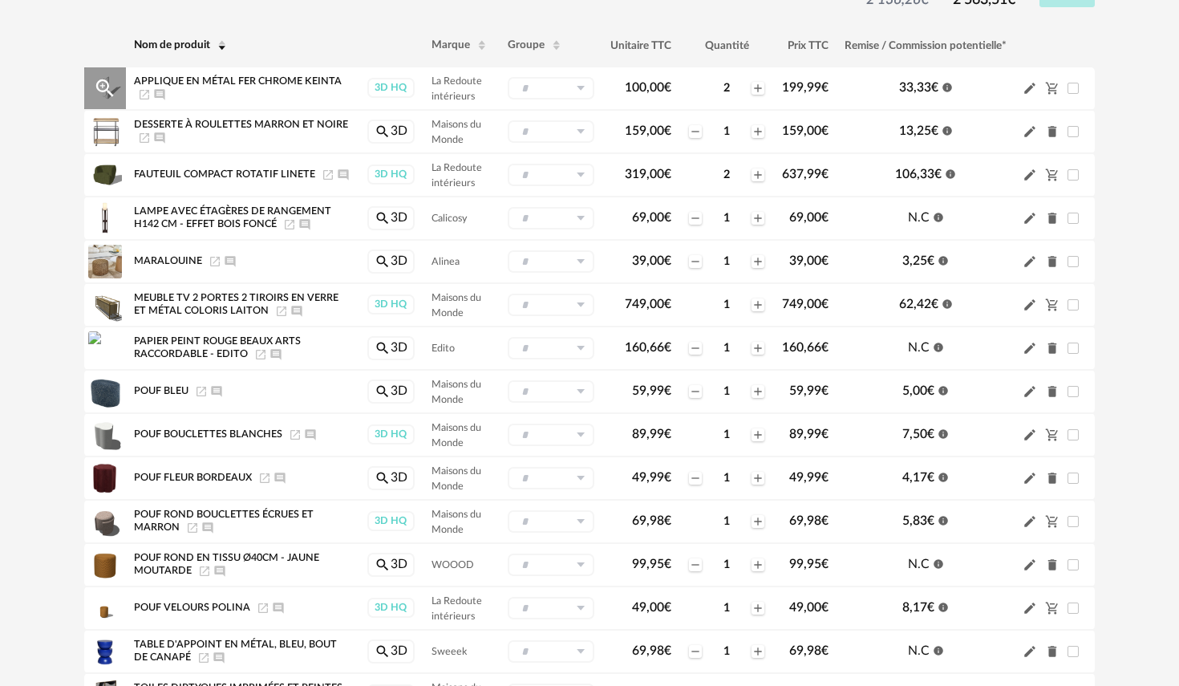
scroll to position [205, 0]
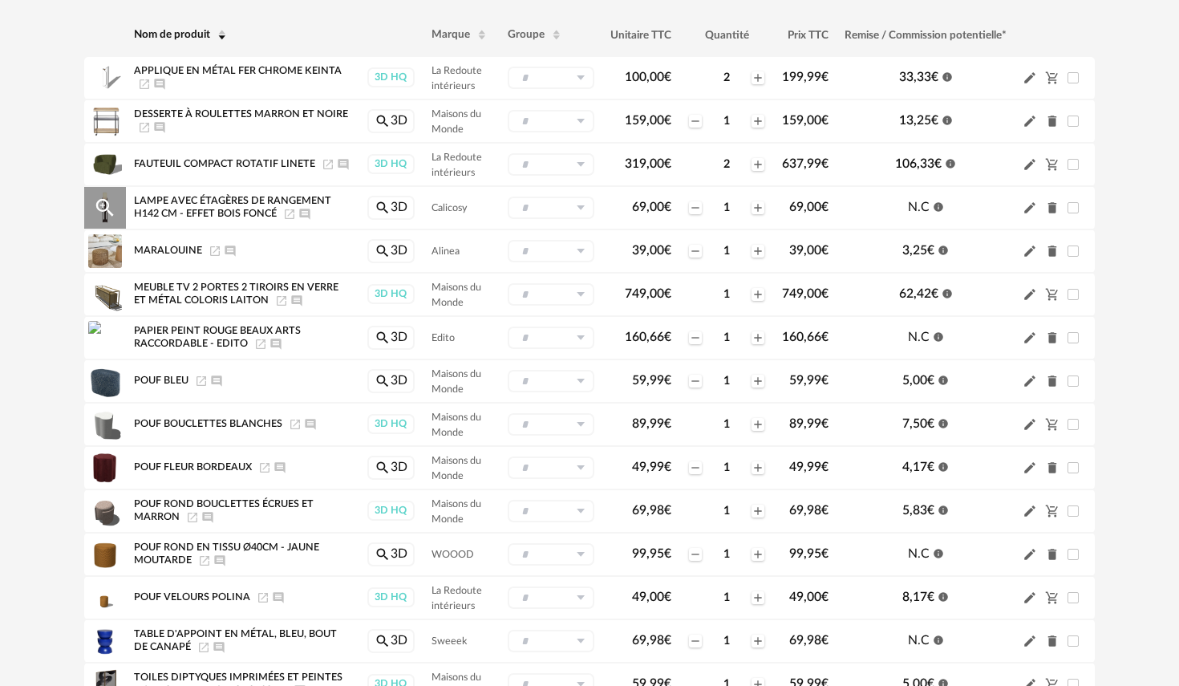
click at [1054, 206] on icon "Delete icon" at bounding box center [1052, 208] width 9 height 11
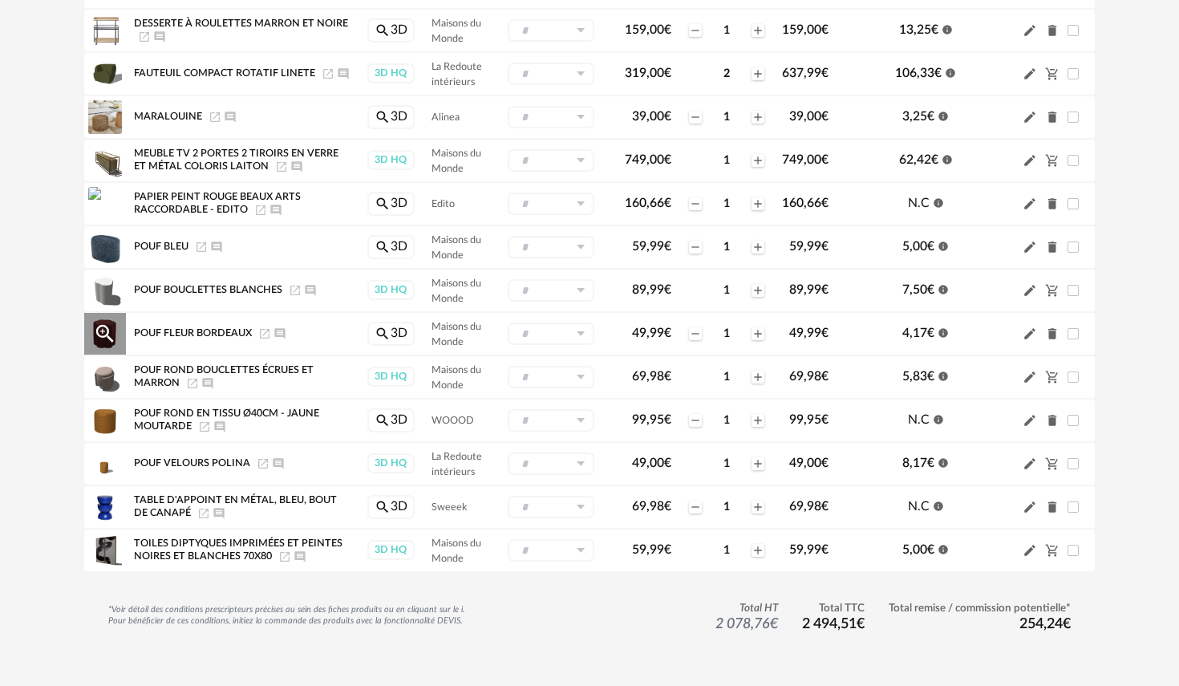
scroll to position [313, 0]
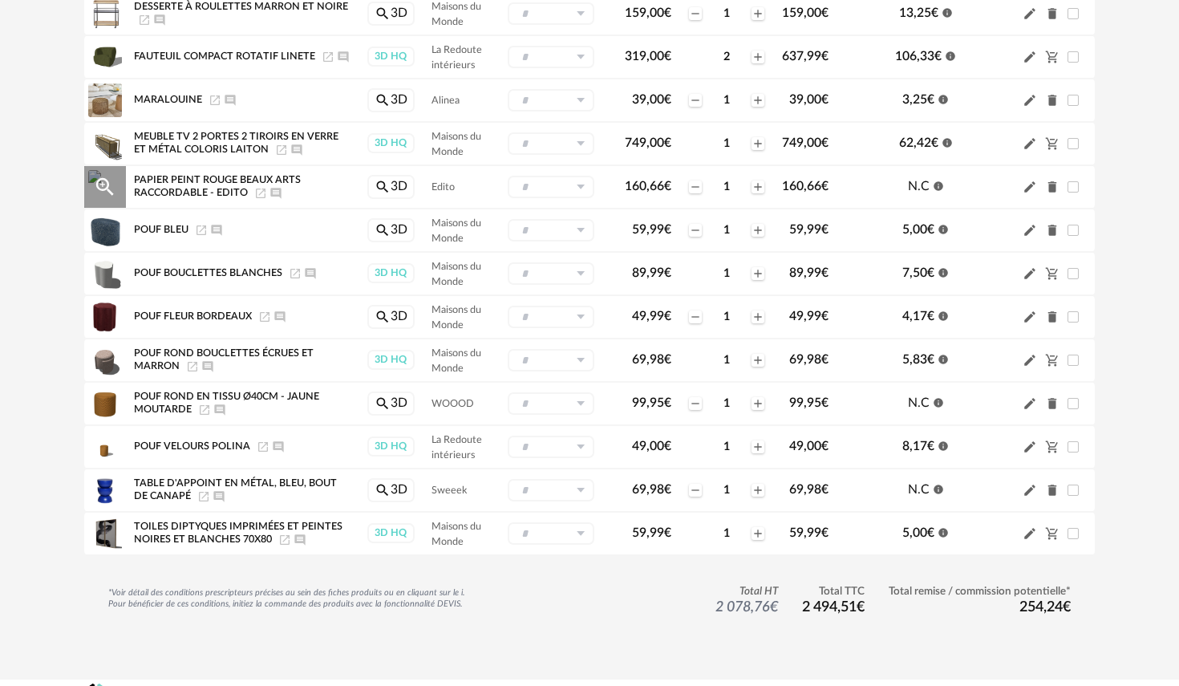
click at [1052, 187] on icon "Delete icon" at bounding box center [1052, 187] width 9 height 11
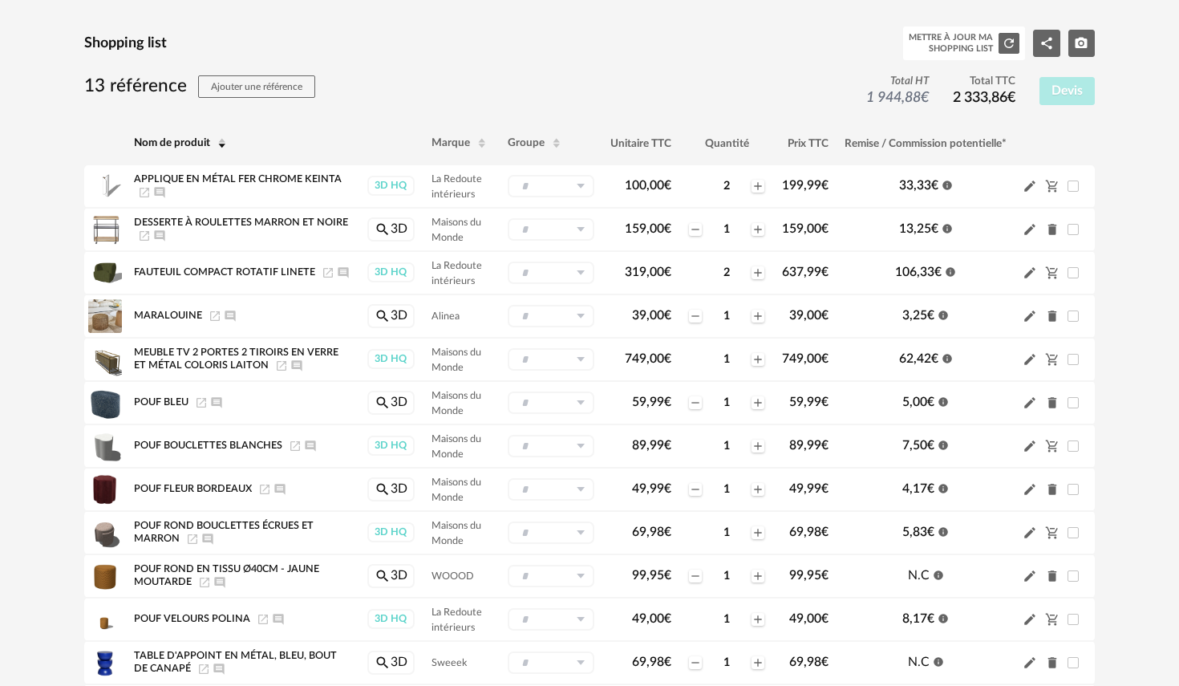
scroll to position [0, 0]
